Goal: Complete application form: Complete application form

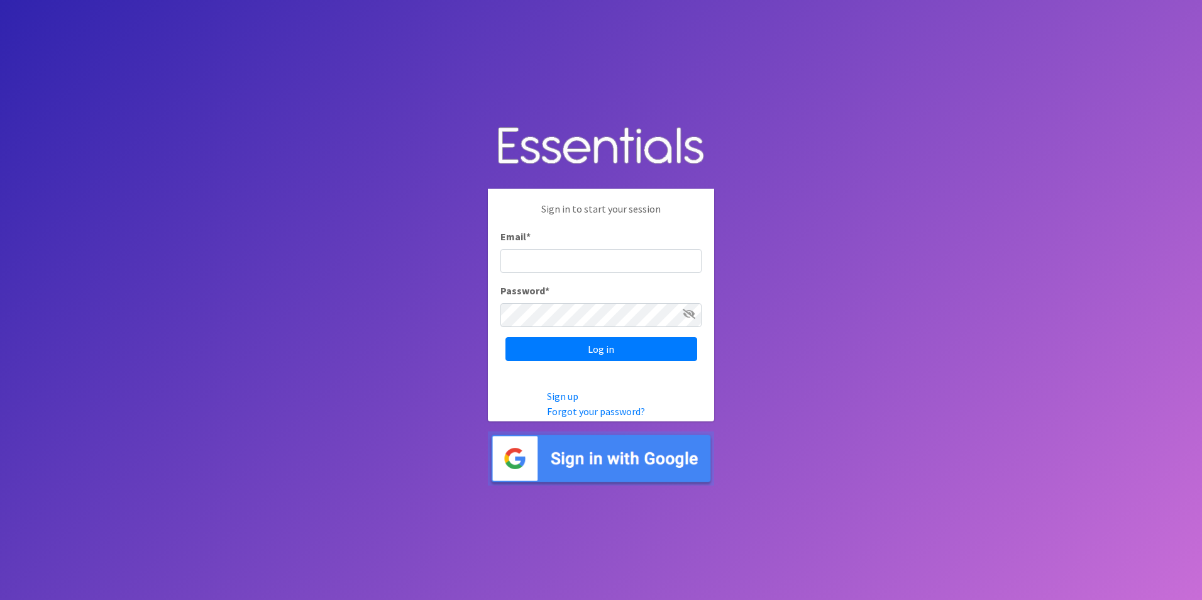
click at [546, 258] on input "Email *" at bounding box center [600, 261] width 201 height 24
type input "Shelby@fcrnew.org"
click at [655, 339] on input "Log in" at bounding box center [601, 349] width 192 height 24
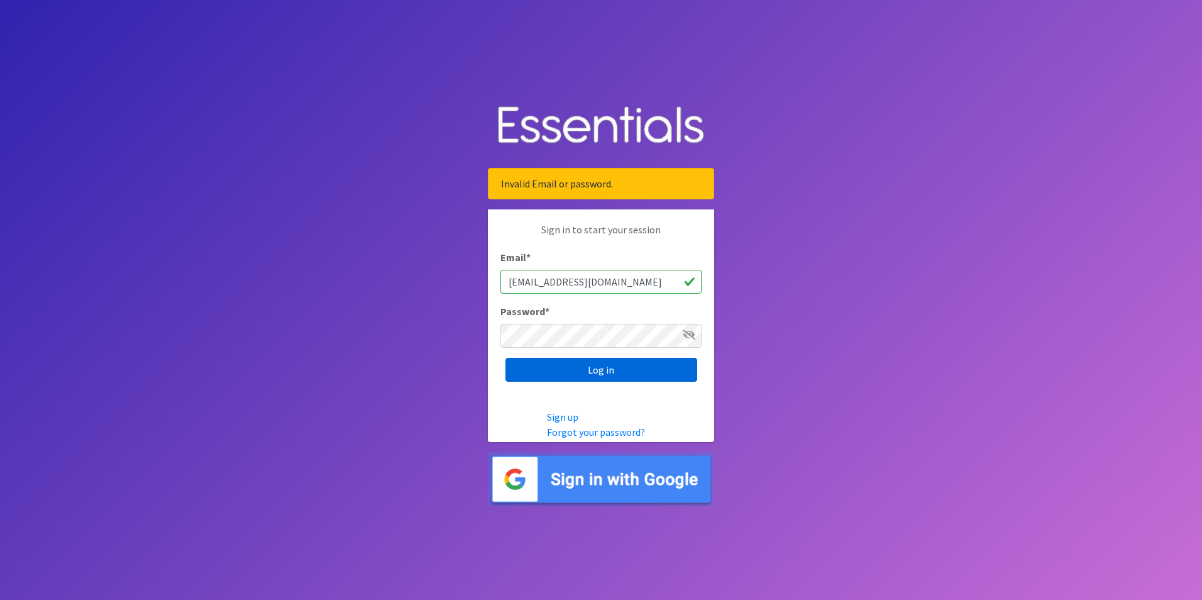
click at [579, 366] on input "Log in" at bounding box center [601, 370] width 192 height 24
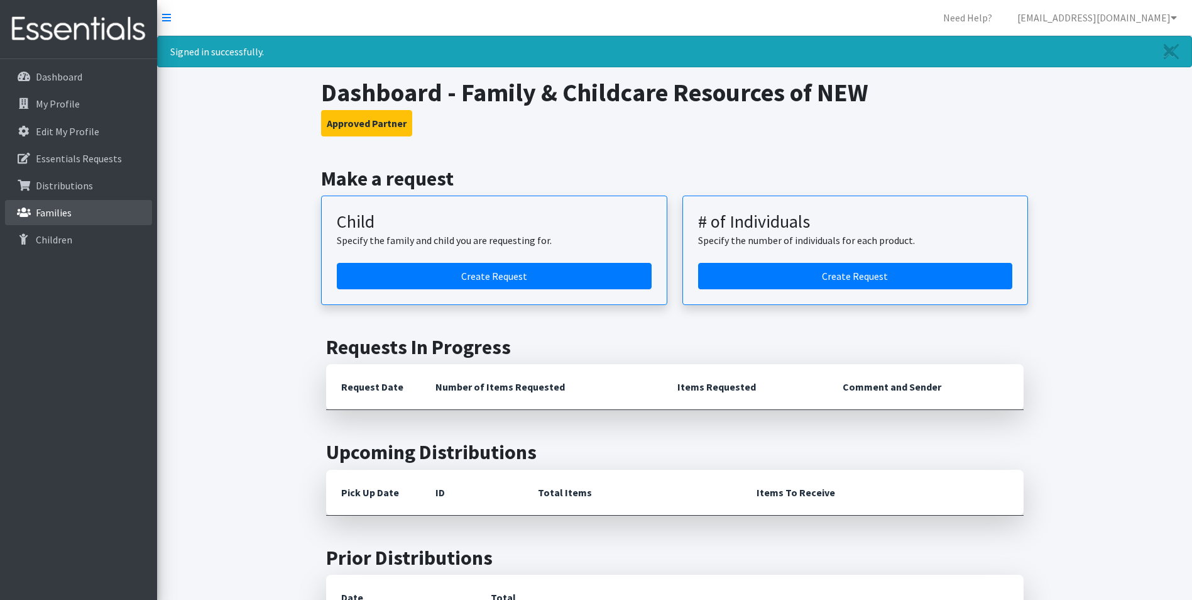
click at [56, 214] on p "Families" at bounding box center [54, 212] width 36 height 13
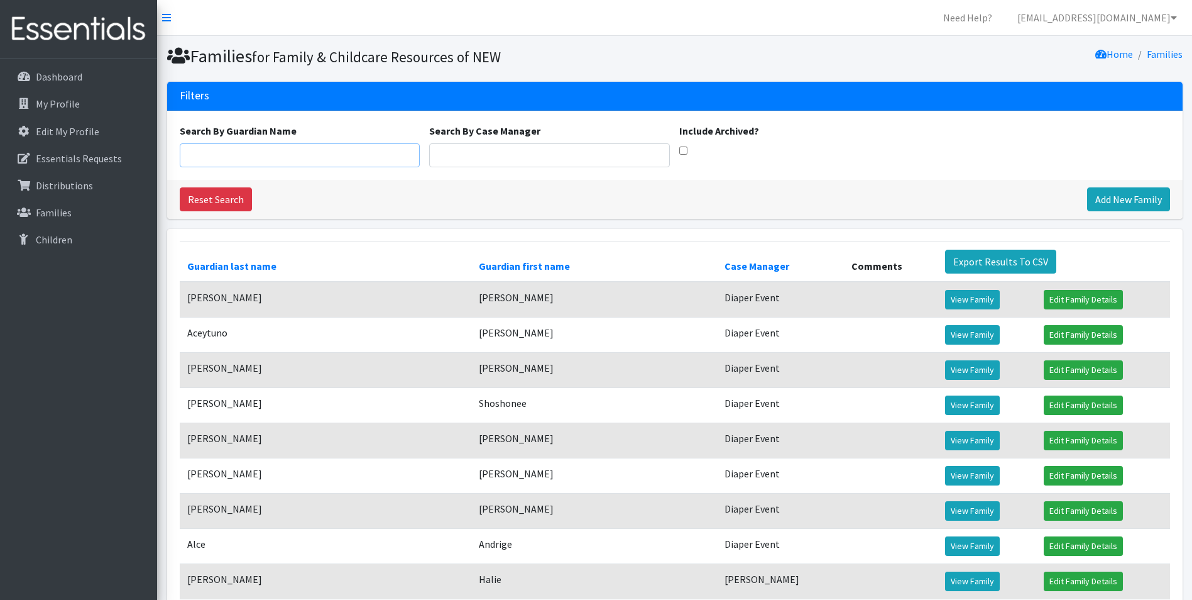
click at [236, 151] on input "Search By Guardian Name" at bounding box center [300, 155] width 241 height 24
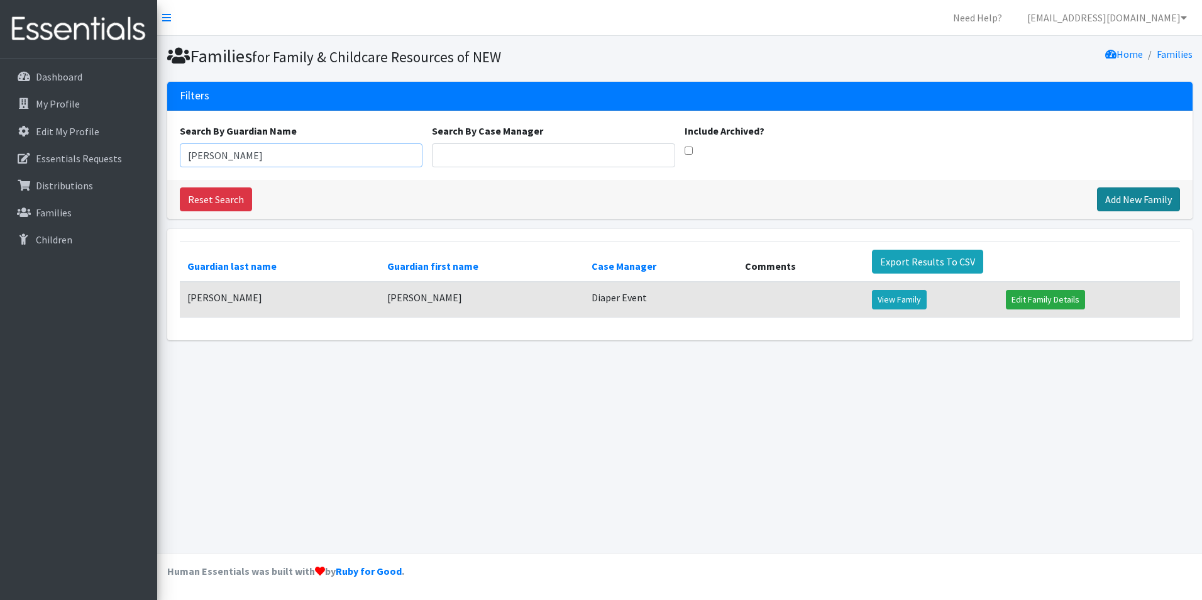
type input "[PERSON_NAME]"
drag, startPoint x: 1111, startPoint y: 195, endPoint x: 1052, endPoint y: 181, distance: 60.8
click at [1110, 195] on link "Add New Family" at bounding box center [1138, 199] width 83 height 24
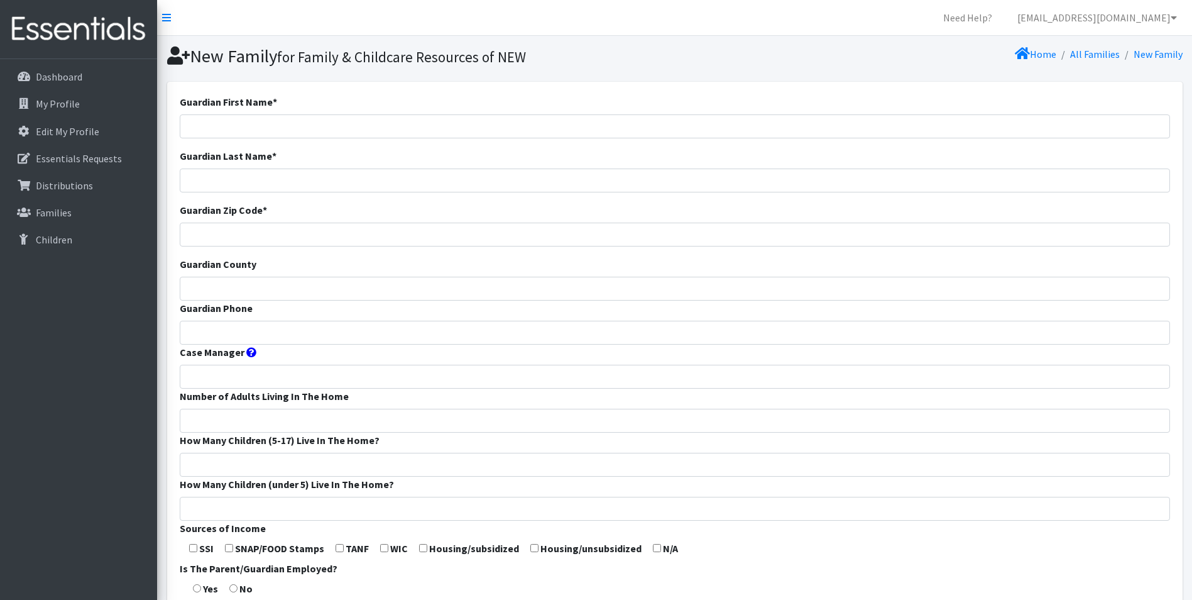
click at [262, 112] on div "Guardian First Name *" at bounding box center [675, 116] width 990 height 44
click at [246, 132] on input "Guardian First Name *" at bounding box center [675, 126] width 990 height 24
type input "Courtney"
type input "Danforth"
type input "54303"
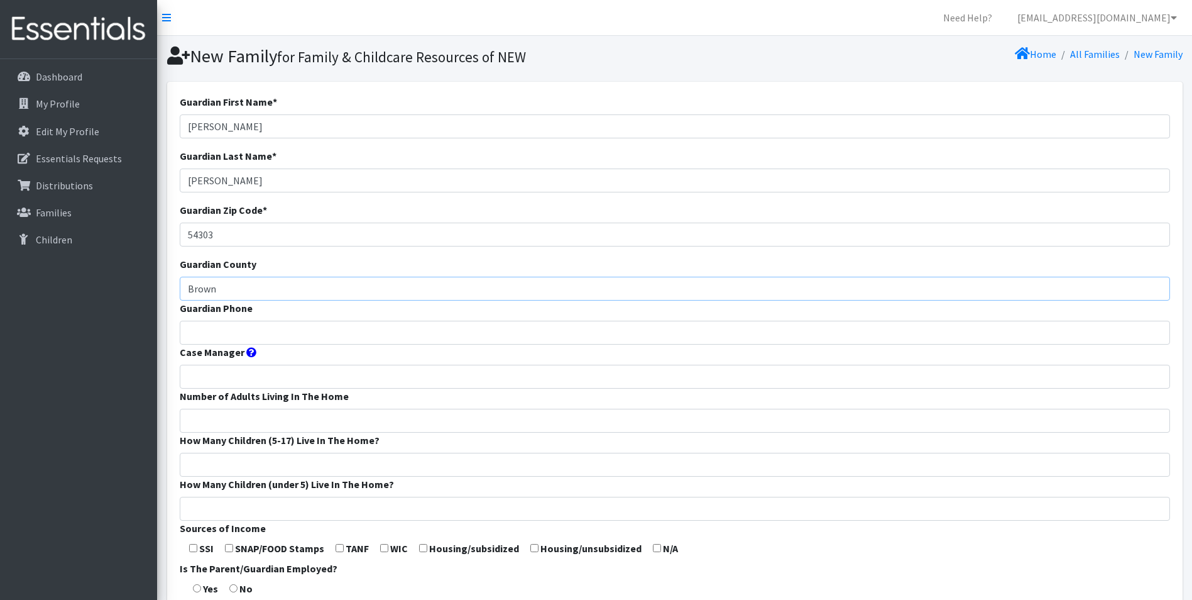
type input "Brown"
type input "9203712024"
click at [209, 383] on input "Di" at bounding box center [675, 376] width 990 height 24
type input "Diaper Event"
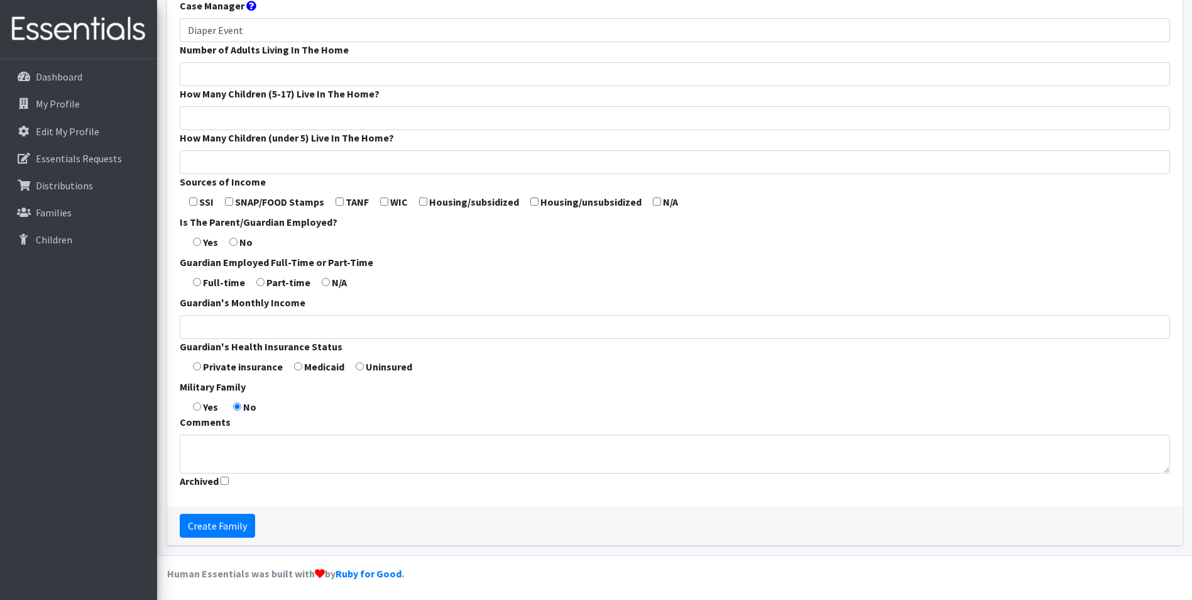
scroll to position [349, 0]
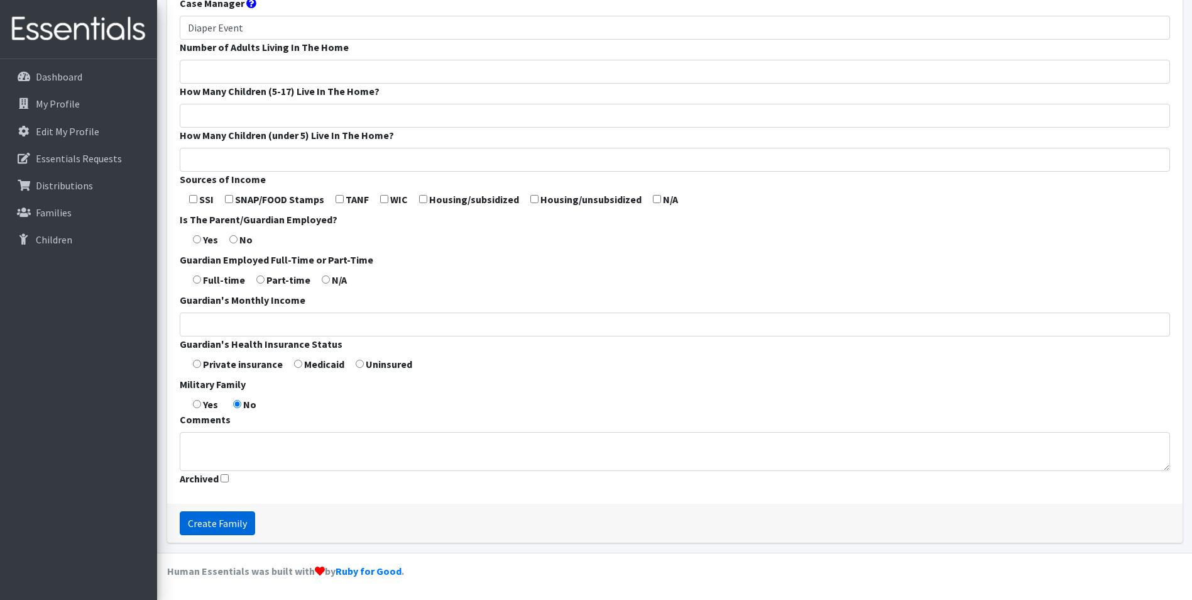
click at [231, 517] on input "Create Family" at bounding box center [217, 523] width 75 height 24
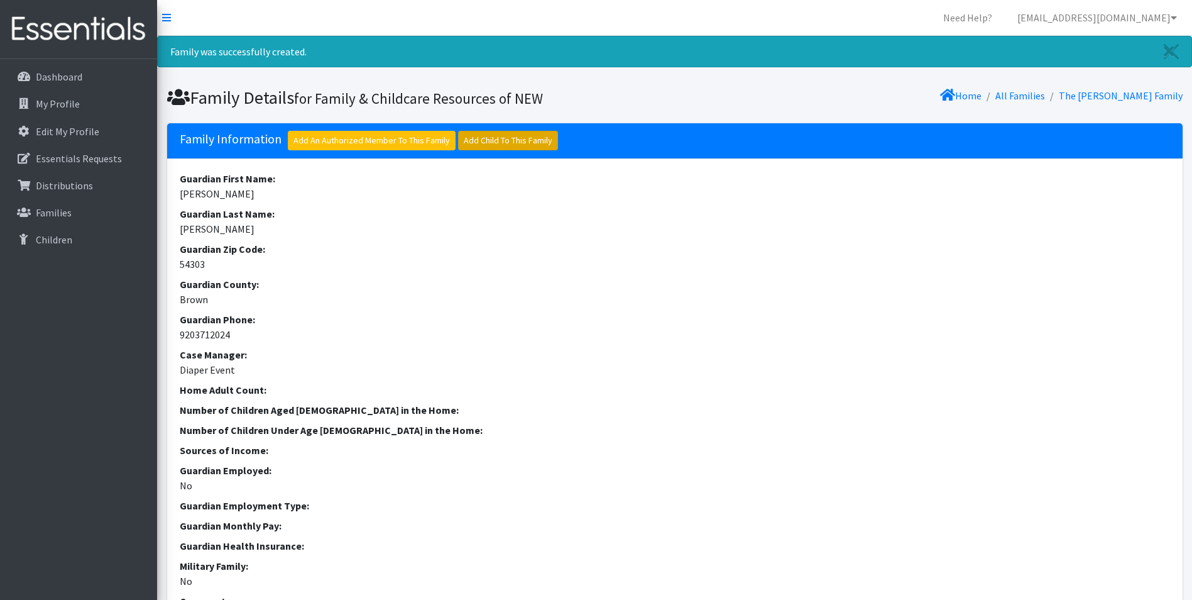
click at [539, 136] on link "Add Child To This Family" at bounding box center [508, 140] width 100 height 19
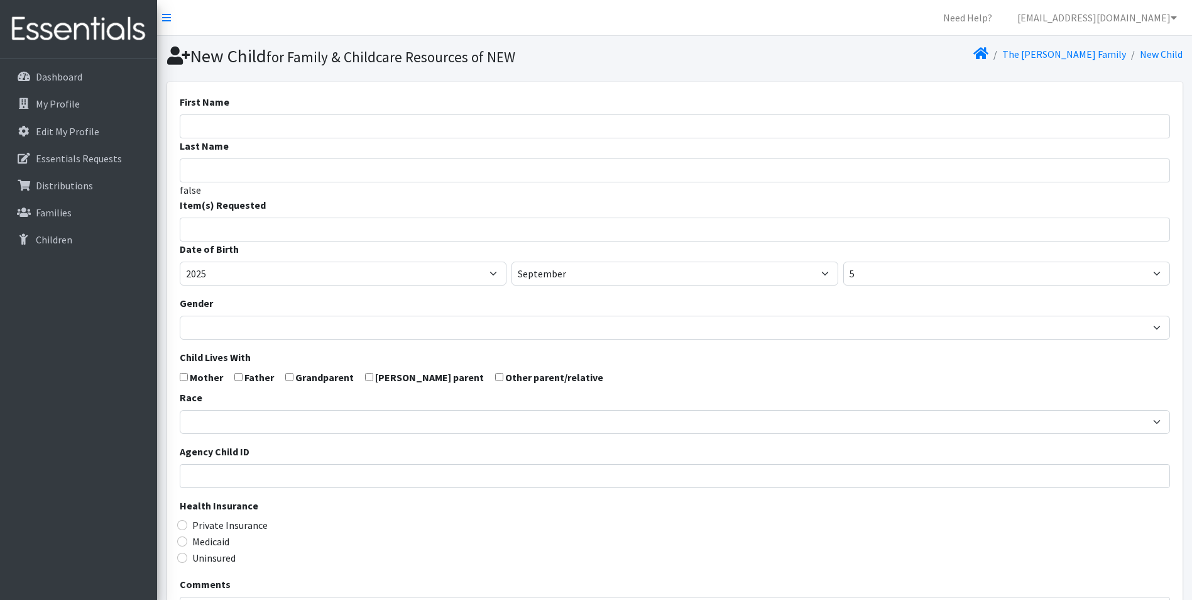
select select
click at [273, 133] on input "First Name" at bounding box center [675, 126] width 990 height 24
type input "Aurora"
type input "[PERSON_NAME]"
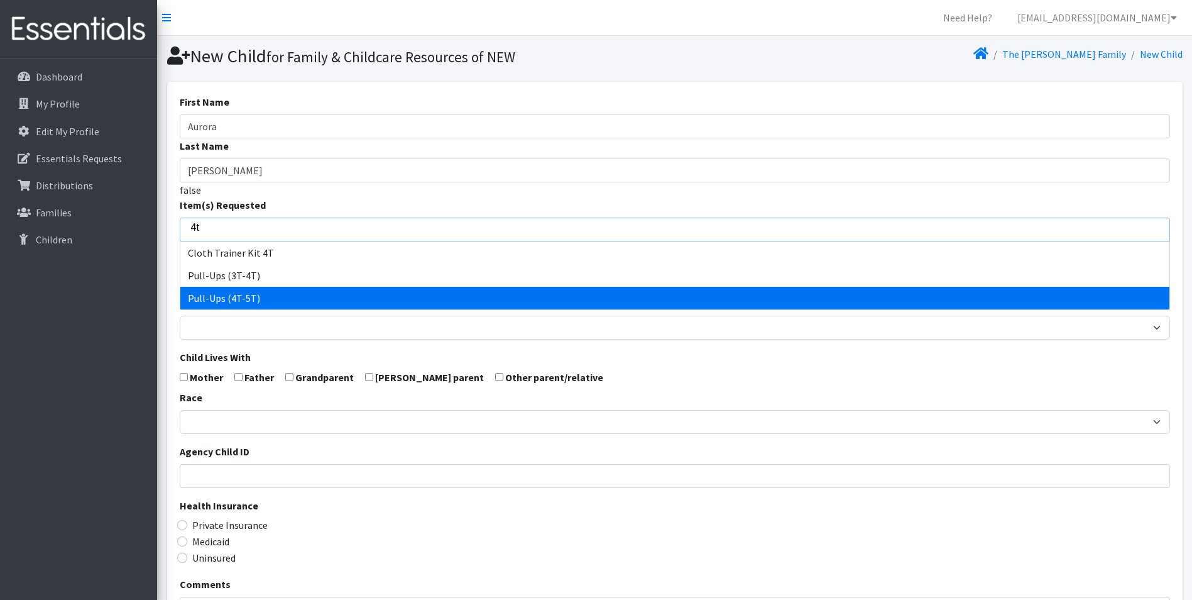
type input "4t"
select select "14511"
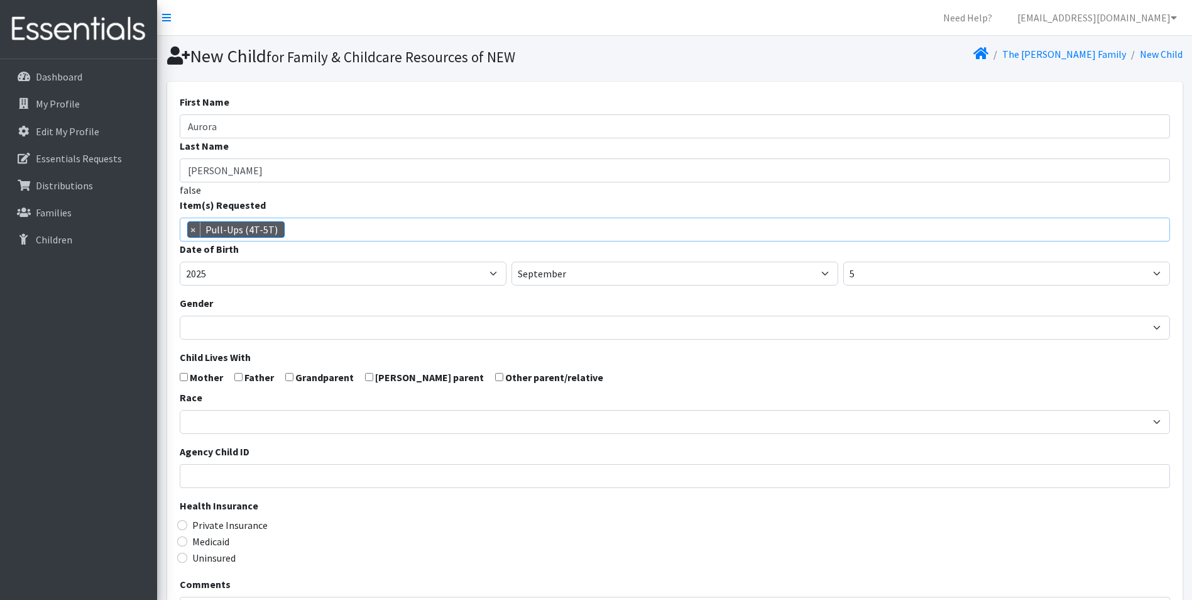
scroll to position [620, 0]
click at [244, 278] on select "2005 2006 2007 2008 2009 2010 2011 2012 2013 2014 2015 2016 2017 2018 2019 2020…" at bounding box center [343, 273] width 327 height 24
select select "2023"
click at [180, 261] on select "2005 2006 2007 2008 2009 2010 2011 2012 2013 2014 2015 2016 2017 2018 2019 2020…" at bounding box center [343, 273] width 327 height 24
click at [596, 273] on select "January February March April May June July August September October November De…" at bounding box center [675, 273] width 327 height 24
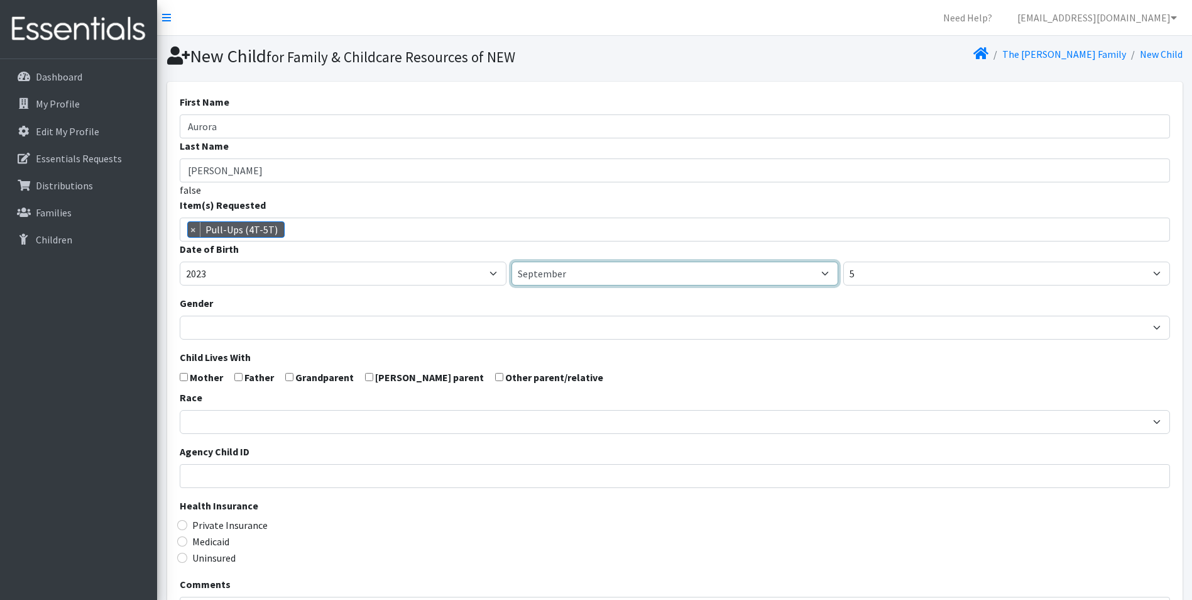
select select "2"
click at [512, 261] on select "January February March April May June July August September October November De…" at bounding box center [675, 273] width 327 height 24
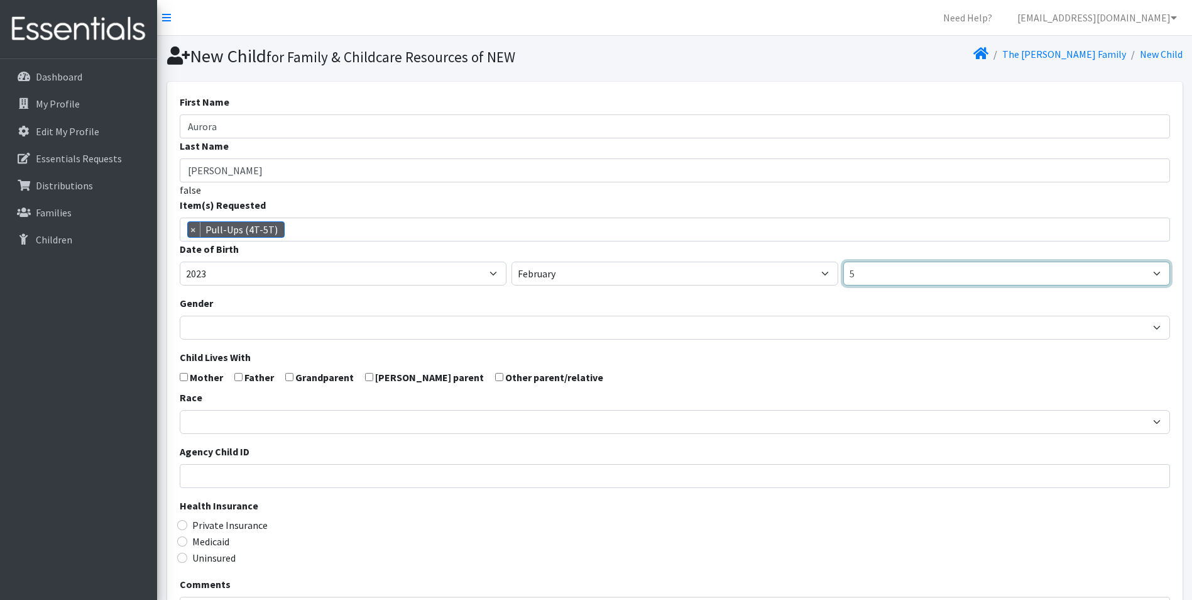
click at [887, 268] on select "1 2 3 4 5 6 7 8 9 10 11 12 13 14 15 16 17 18 19 20 21 22 23 24 25 26 27 28 29 3…" at bounding box center [1006, 273] width 327 height 24
select select "23"
click at [843, 261] on select "1 2 3 4 5 6 7 8 9 10 11 12 13 14 15 16 17 18 19 20 21 22 23 24 25 26 27 28 29 3…" at bounding box center [1006, 273] width 327 height 24
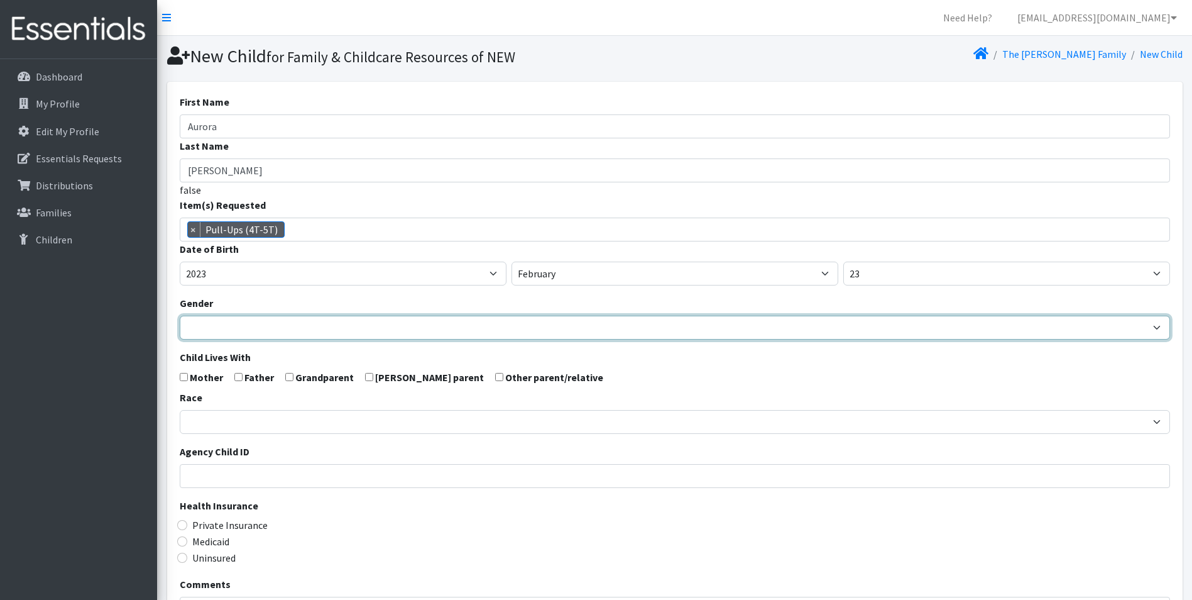
click at [382, 324] on select "Male Female" at bounding box center [675, 327] width 990 height 24
select select "[DEMOGRAPHIC_DATA]"
click at [180, 315] on select "Male Female" at bounding box center [675, 327] width 990 height 24
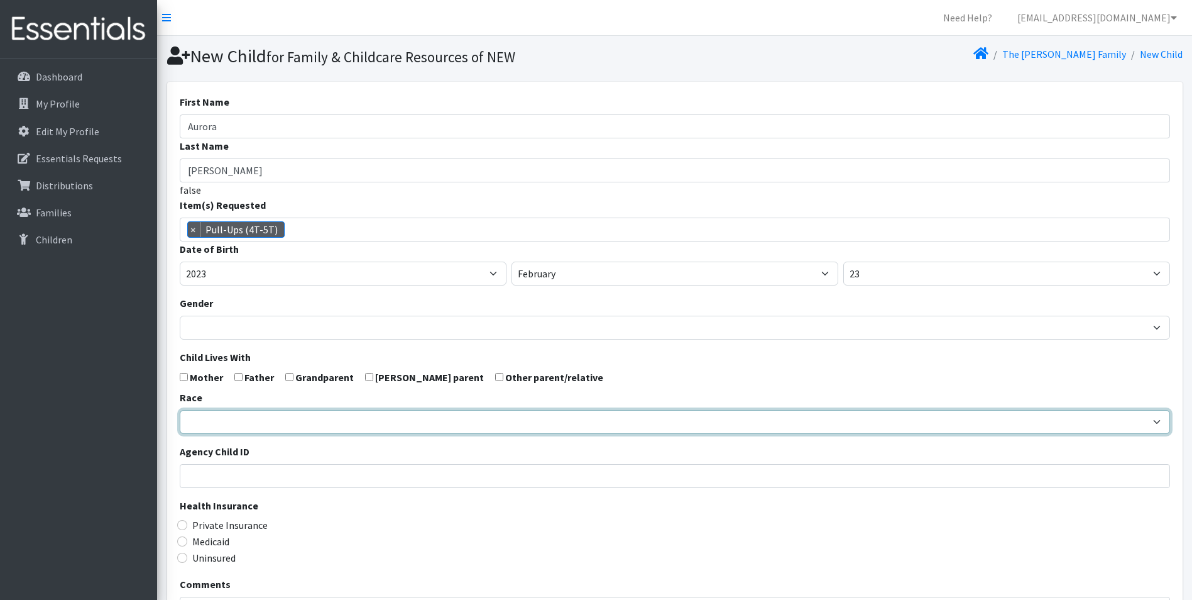
click at [293, 420] on select "African American Caucasian Hispanic Asian American Indian Pacific Islander Mult…" at bounding box center [675, 422] width 990 height 24
select select "Caucasian"
click at [180, 410] on select "African American Caucasian Hispanic Asian American Indian Pacific Islander Mult…" at bounding box center [675, 422] width 990 height 24
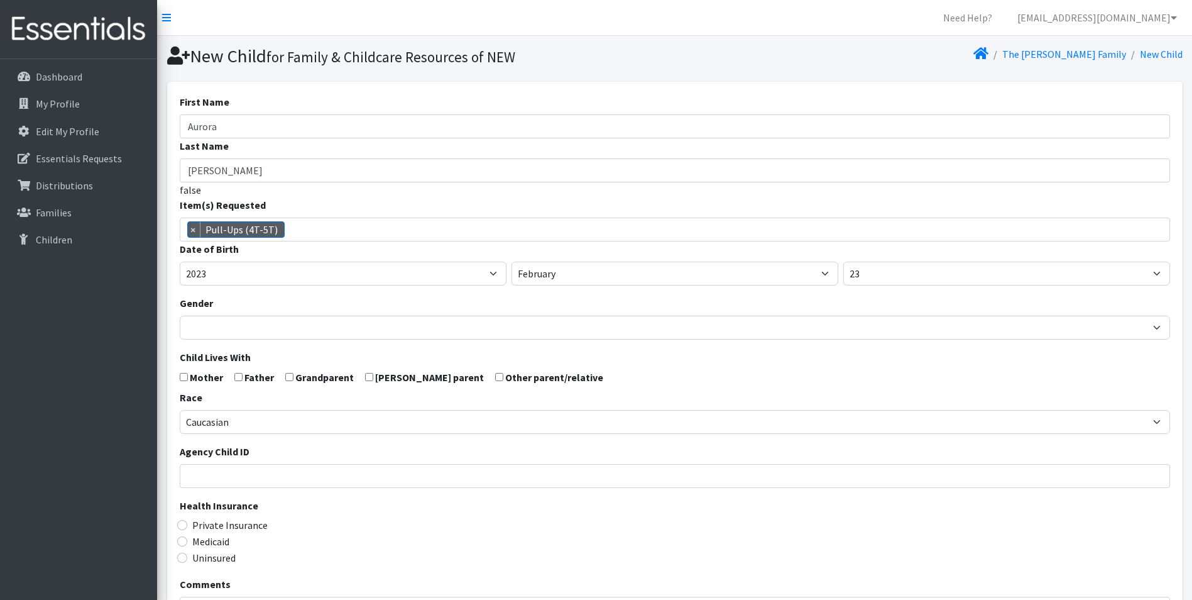
click at [187, 376] on input "checkbox" at bounding box center [184, 377] width 8 height 8
checkbox input "true"
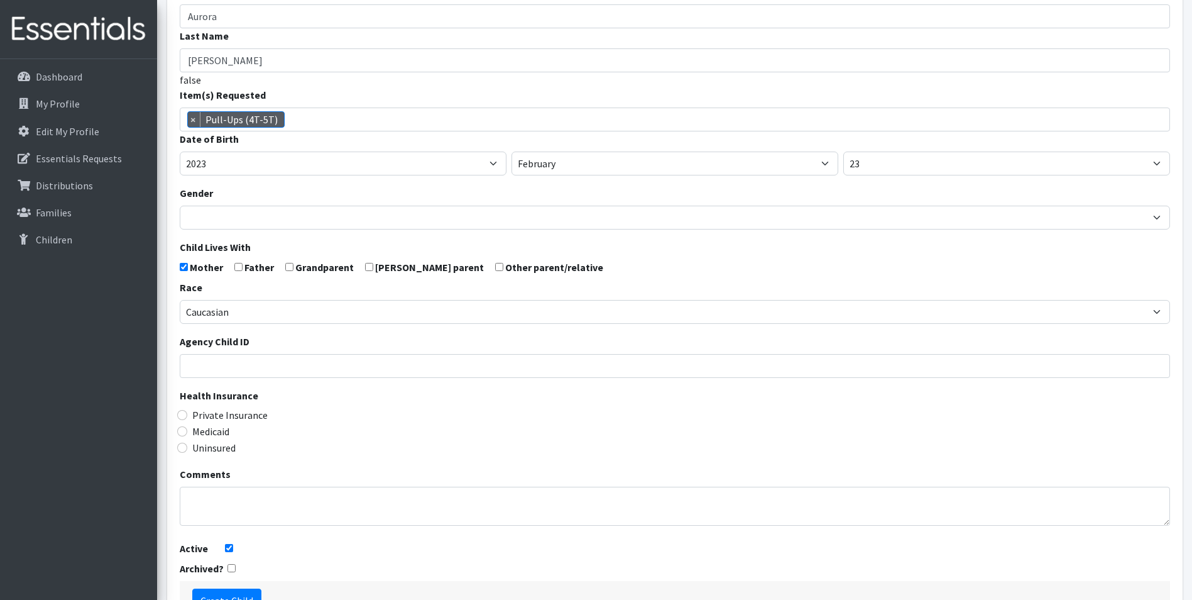
scroll to position [126, 0]
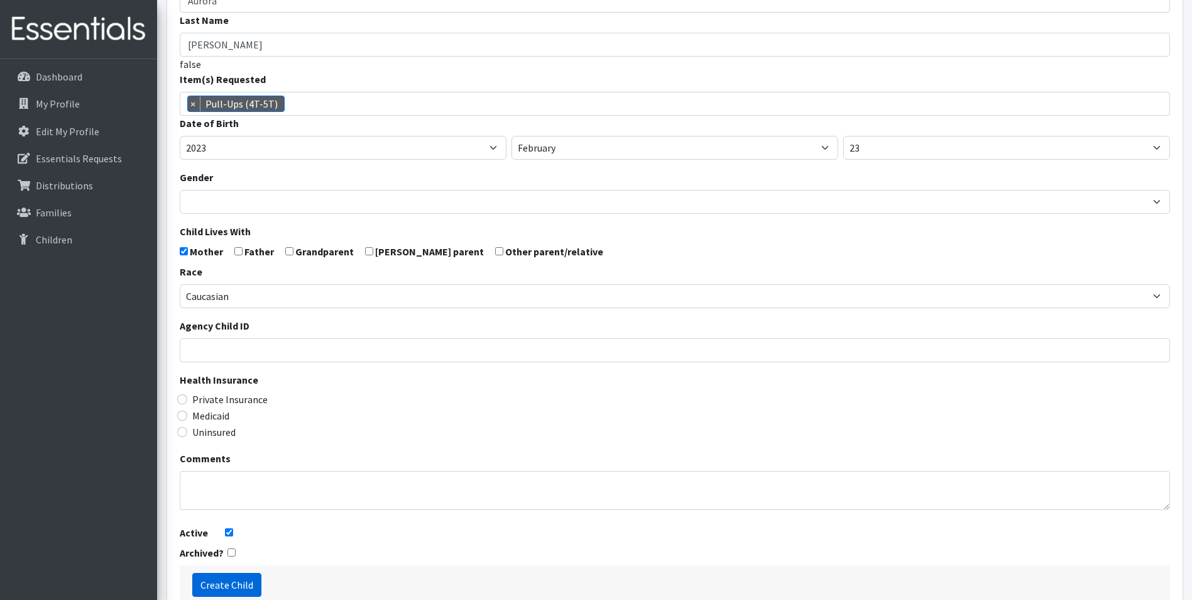
click at [241, 587] on input "Create Child" at bounding box center [226, 585] width 69 height 24
